Goal: Transaction & Acquisition: Purchase product/service

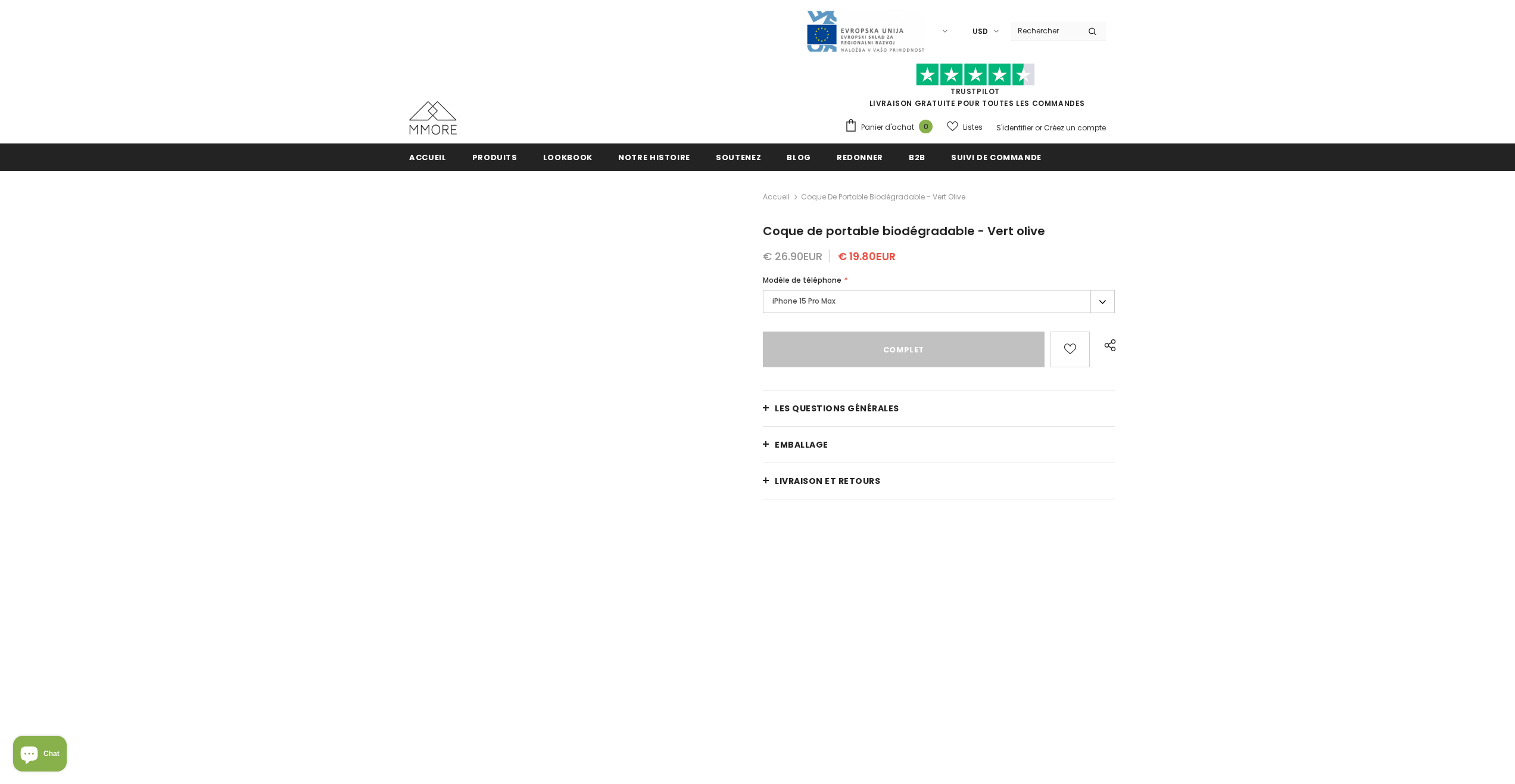
type input "Sold Out"
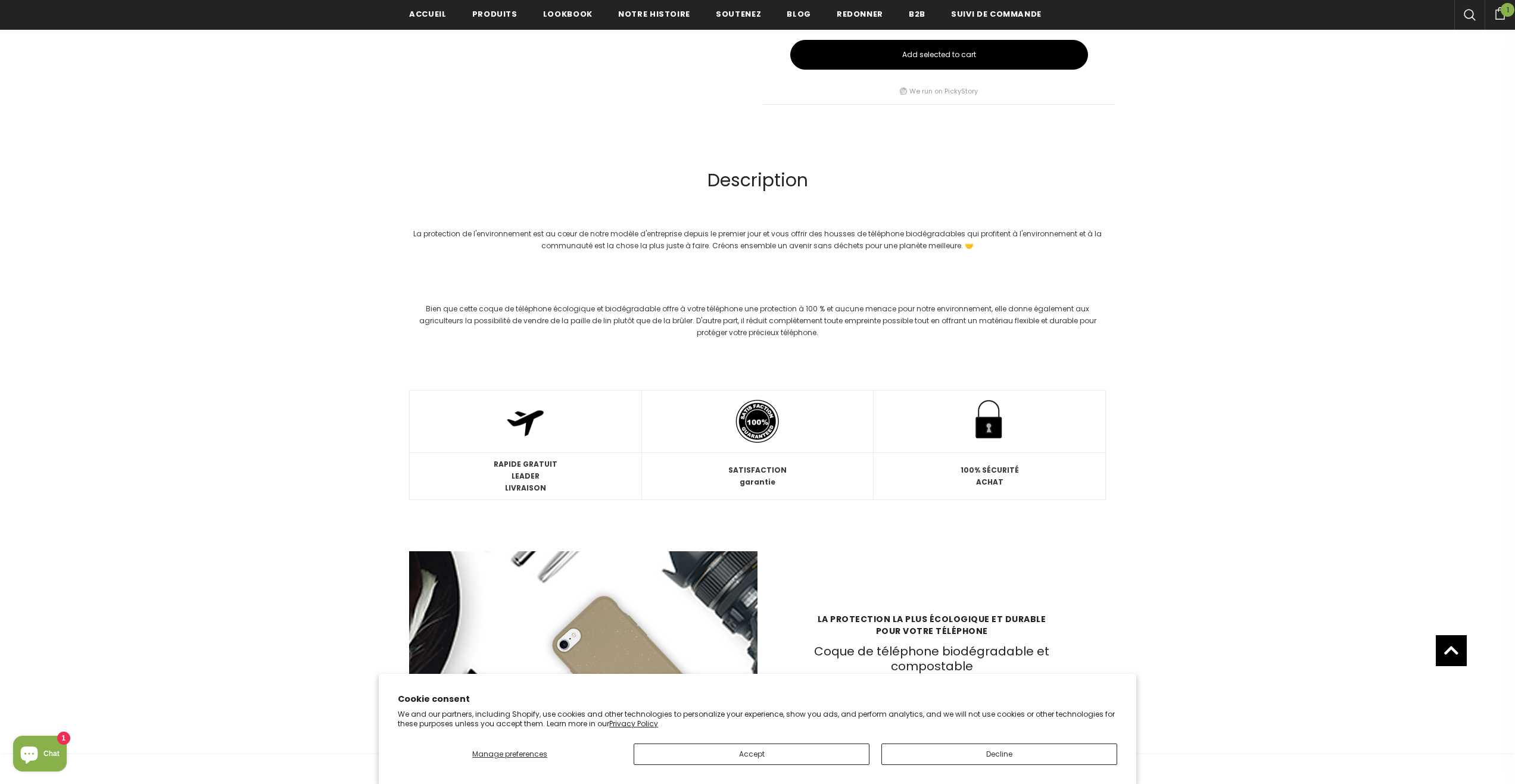
scroll to position [1571, 0]
